Goal: Find specific page/section: Find specific page/section

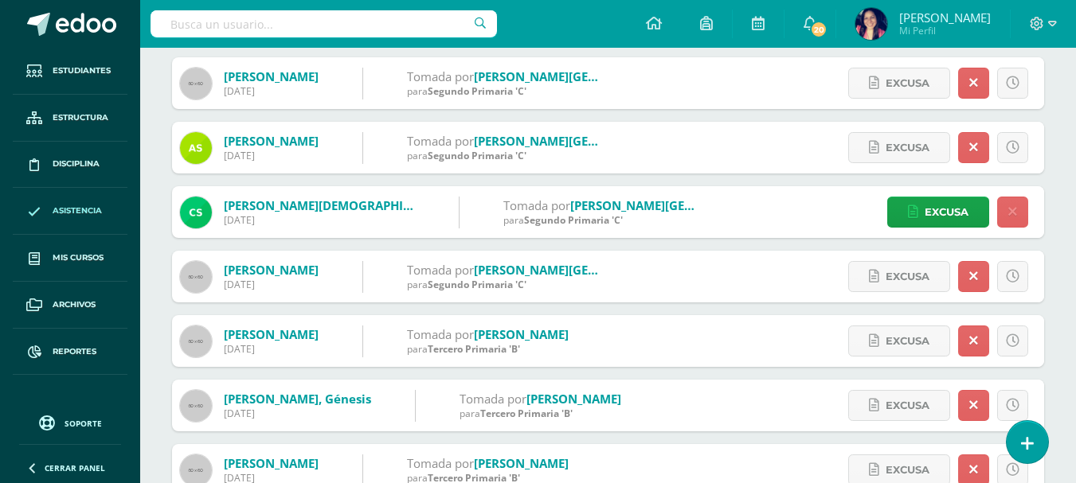
scroll to position [398, 0]
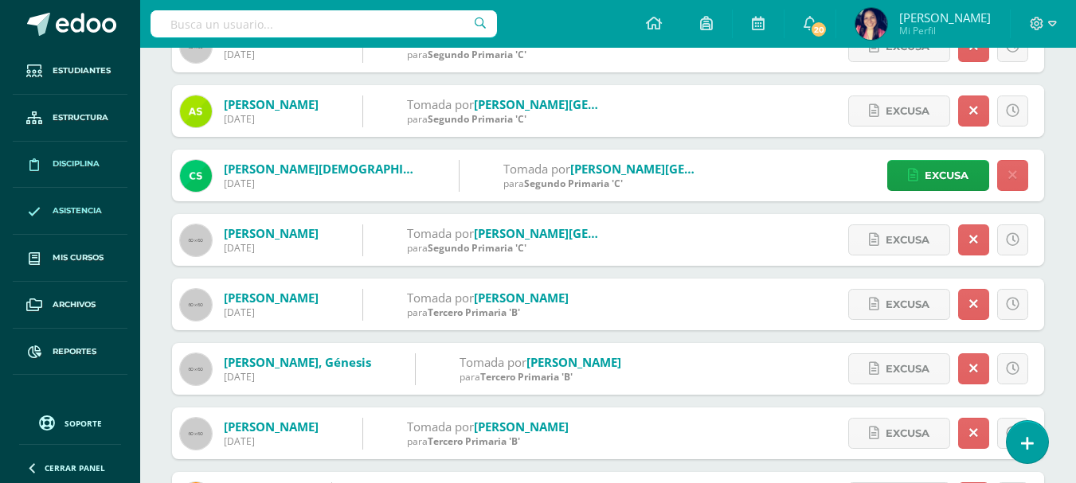
click at [72, 159] on span "Disciplina" at bounding box center [76, 164] width 47 height 13
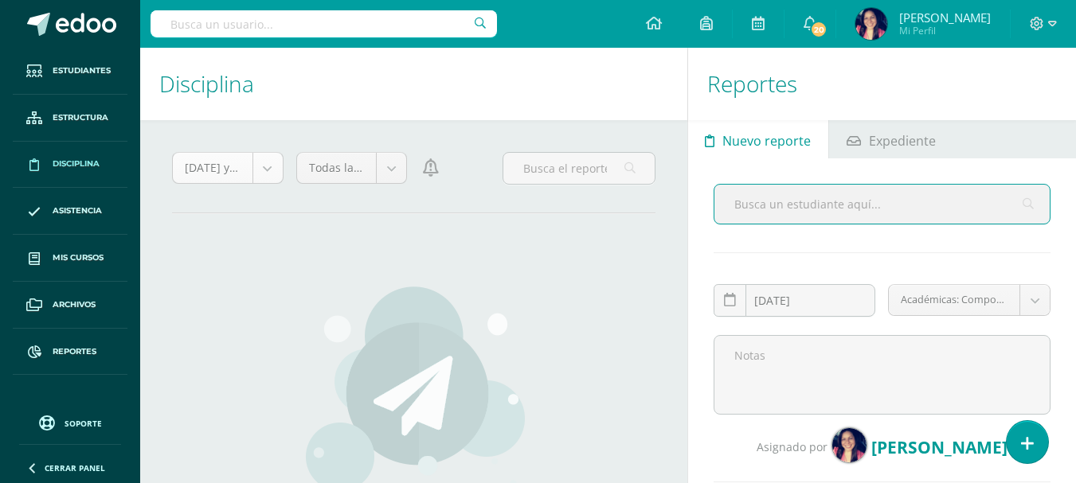
click at [268, 168] on body "Estudiantes Estructura Disciplina Asistencia Mis cursos Archivos Reportes Sopor…" at bounding box center [538, 241] width 1076 height 483
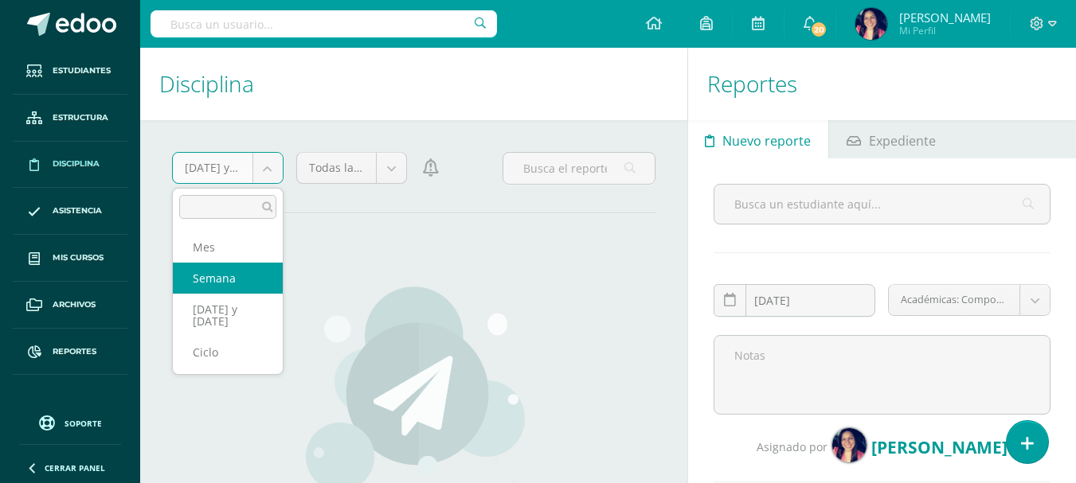
select select "week"
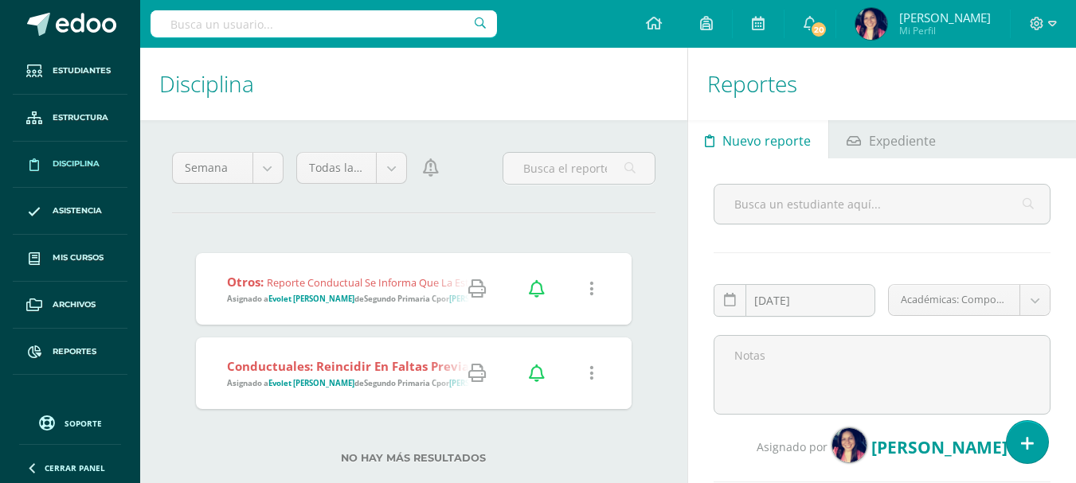
click at [477, 289] on icon at bounding box center [477, 289] width 18 height 18
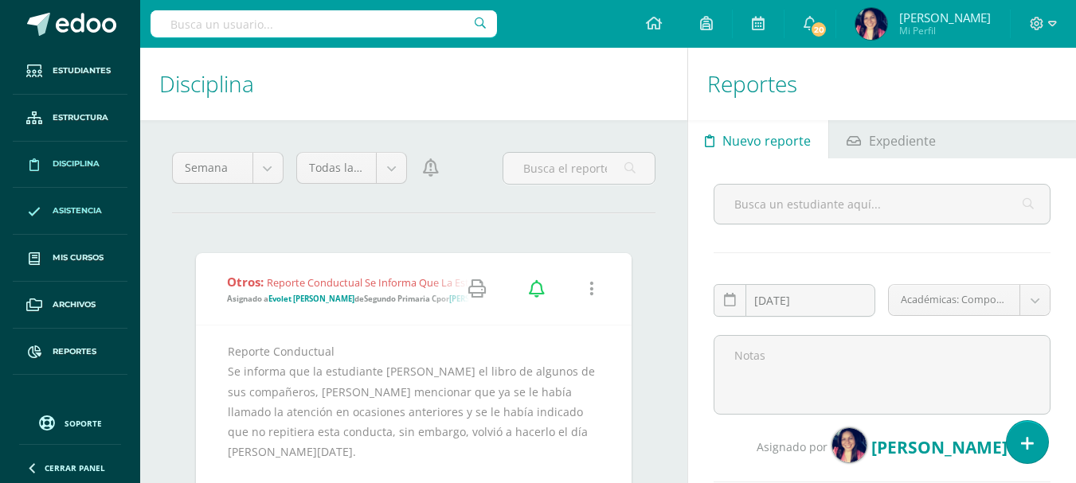
click at [88, 208] on span "Asistencia" at bounding box center [77, 211] width 49 height 13
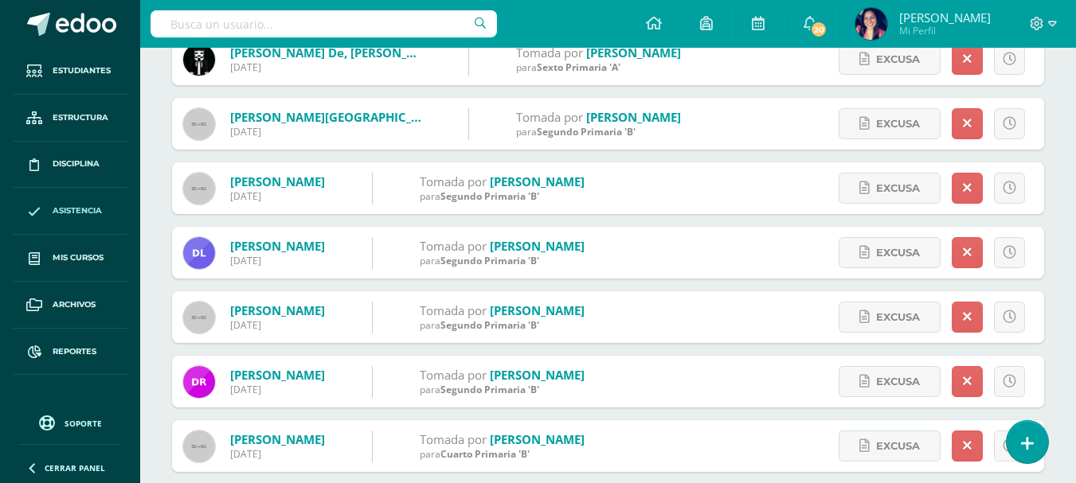
scroll to position [1761, 0]
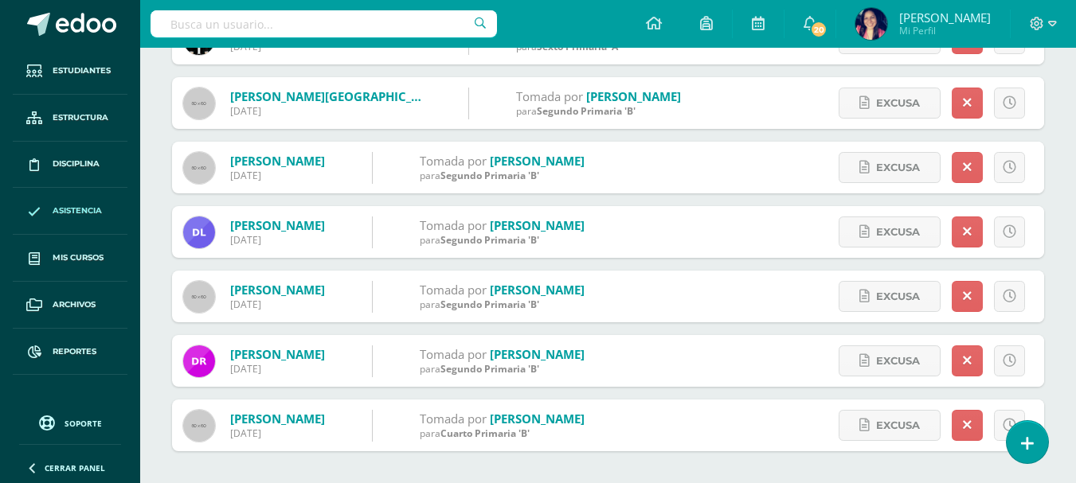
click at [814, 298] on form "Ochoa, Héctor 10/10/2025 Tomada por Mancilla, Andrea para Segundo Primaria 'B' …" at bounding box center [608, 297] width 872 height 52
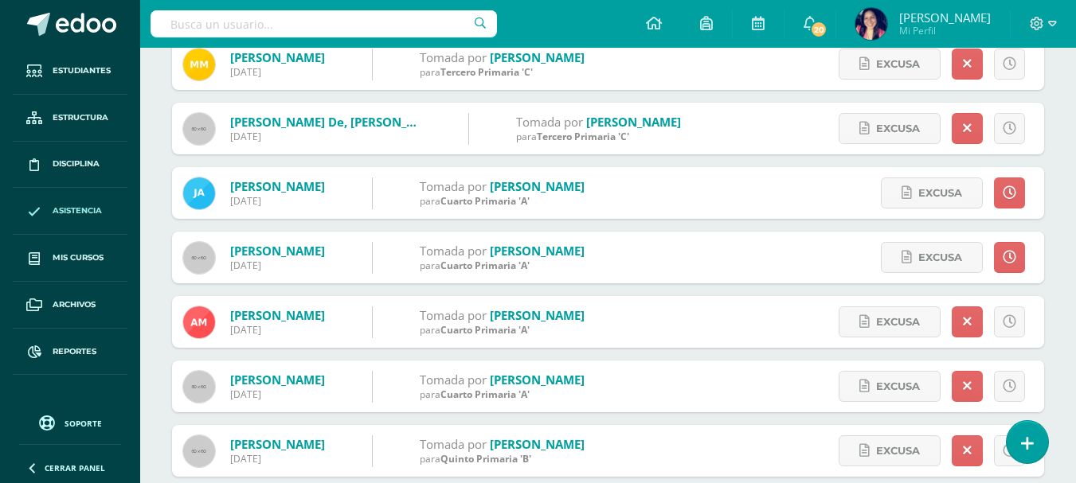
scroll to position [805, 0]
